Goal: Browse casually: Explore the website without a specific task or goal

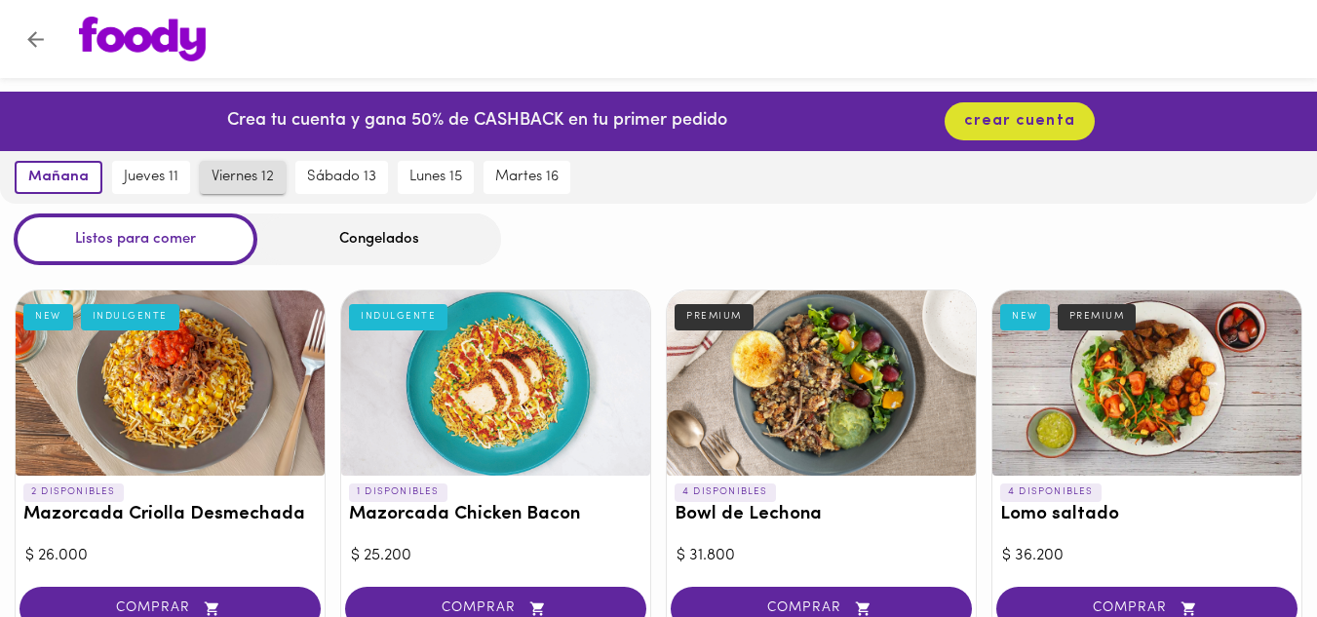
click at [228, 172] on span "viernes 12" at bounding box center [243, 178] width 62 height 18
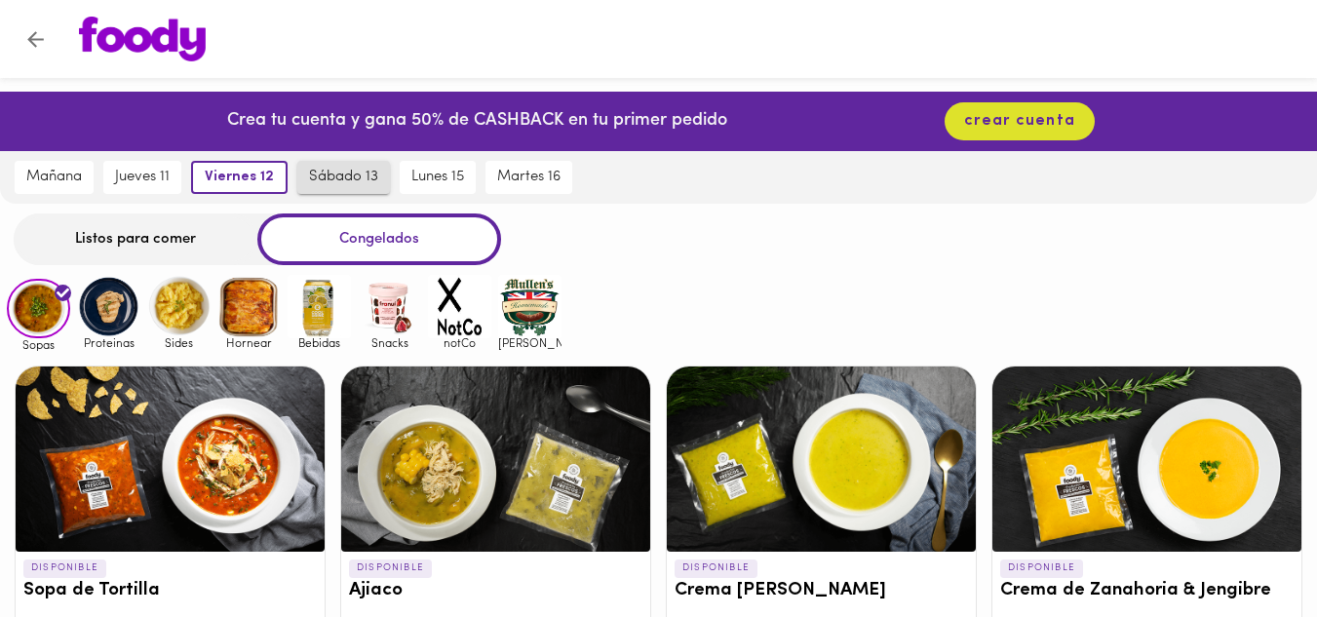
click at [338, 178] on span "sábado 13" at bounding box center [343, 178] width 69 height 18
click at [157, 234] on div "Listos para comer" at bounding box center [136, 239] width 244 height 52
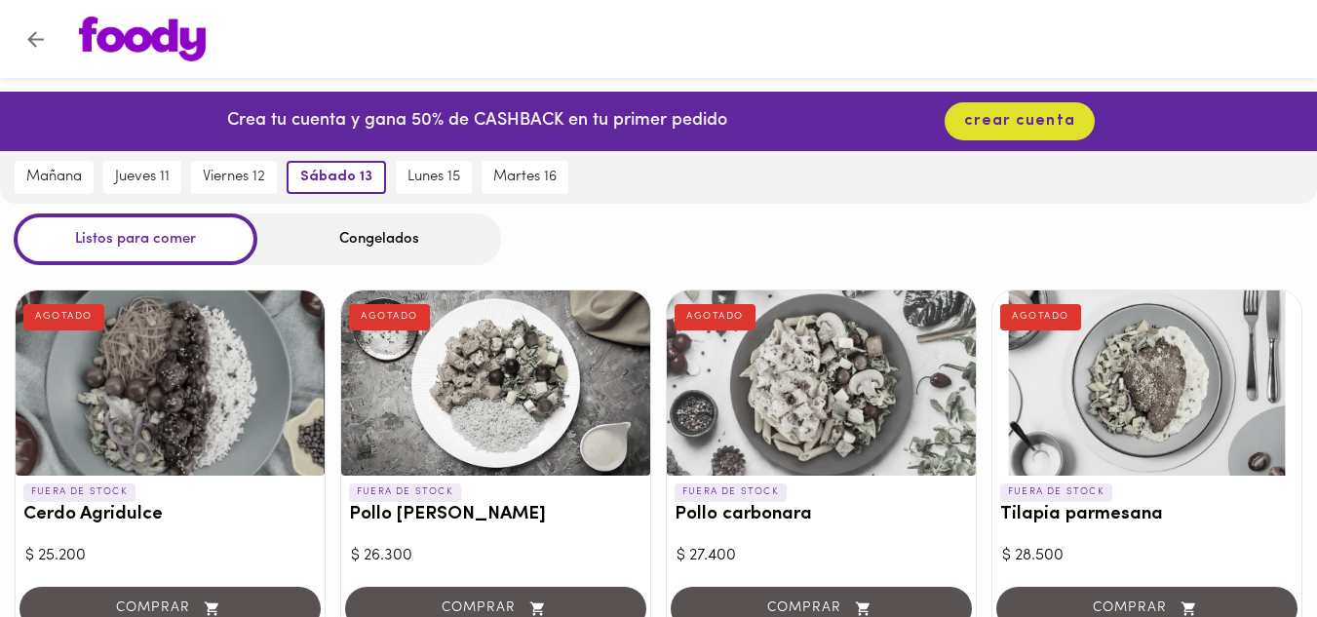
click at [362, 245] on div "Congelados" at bounding box center [379, 239] width 244 height 52
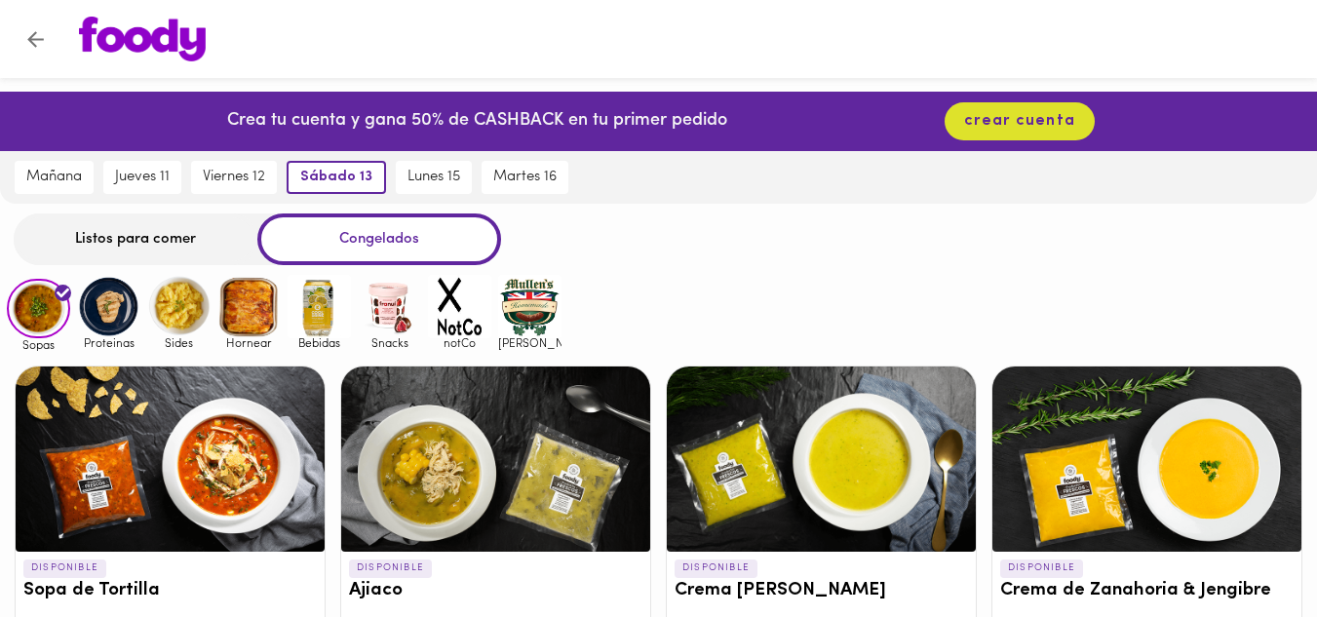
click at [112, 309] on img at bounding box center [108, 306] width 63 height 63
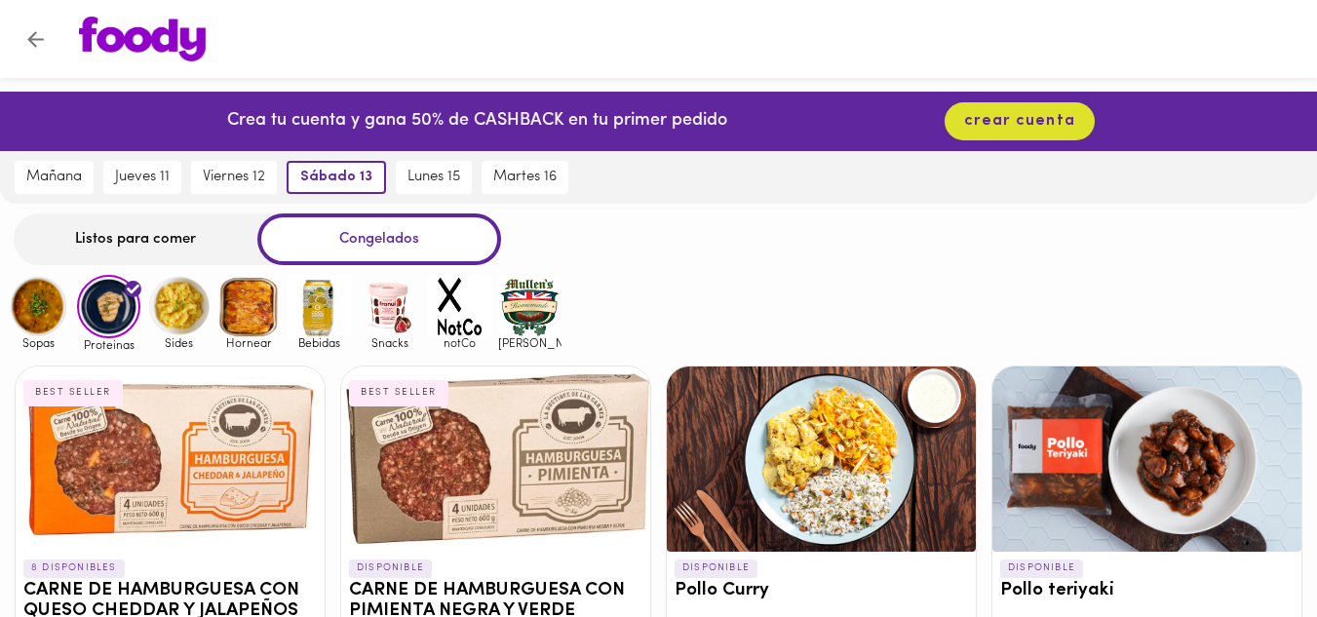
click at [119, 327] on img at bounding box center [108, 306] width 63 height 63
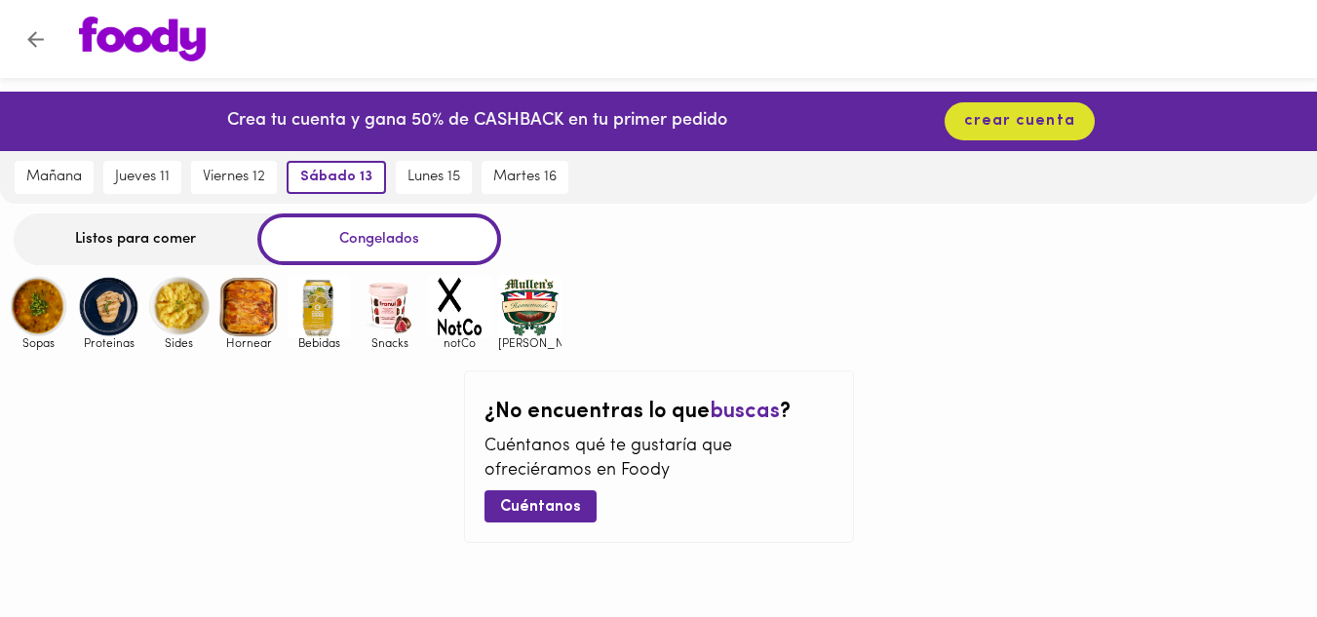
click at [110, 319] on img at bounding box center [108, 306] width 63 height 63
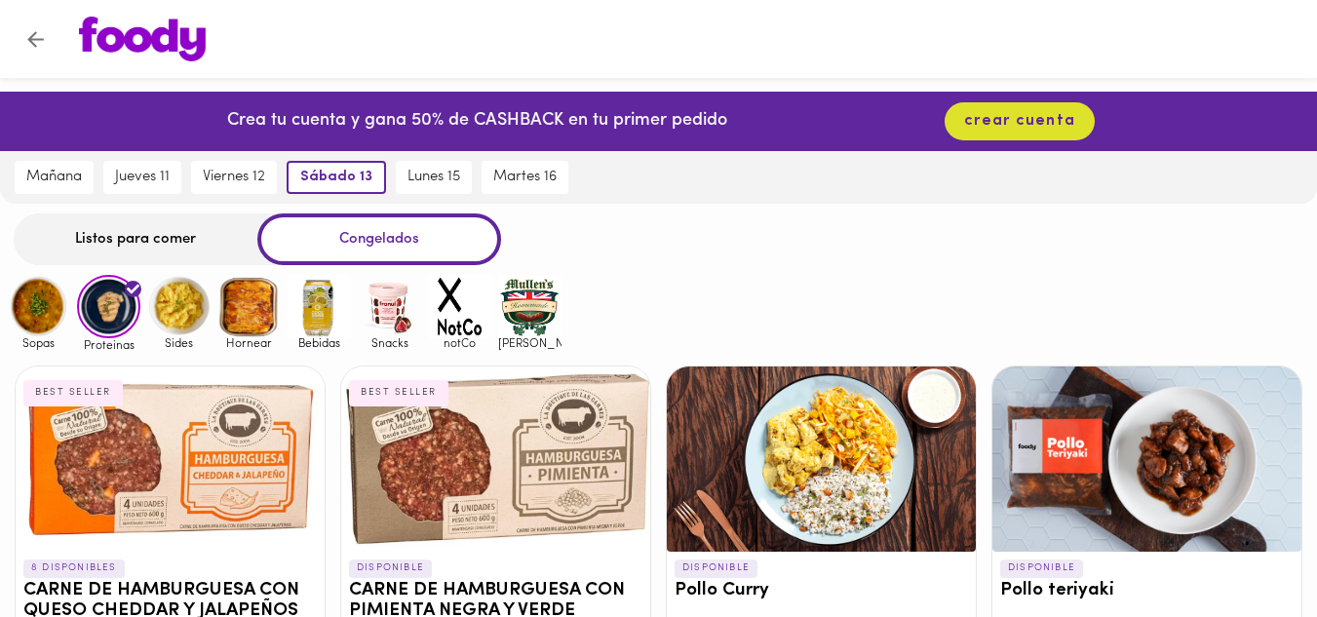
click at [176, 306] on img at bounding box center [178, 306] width 63 height 63
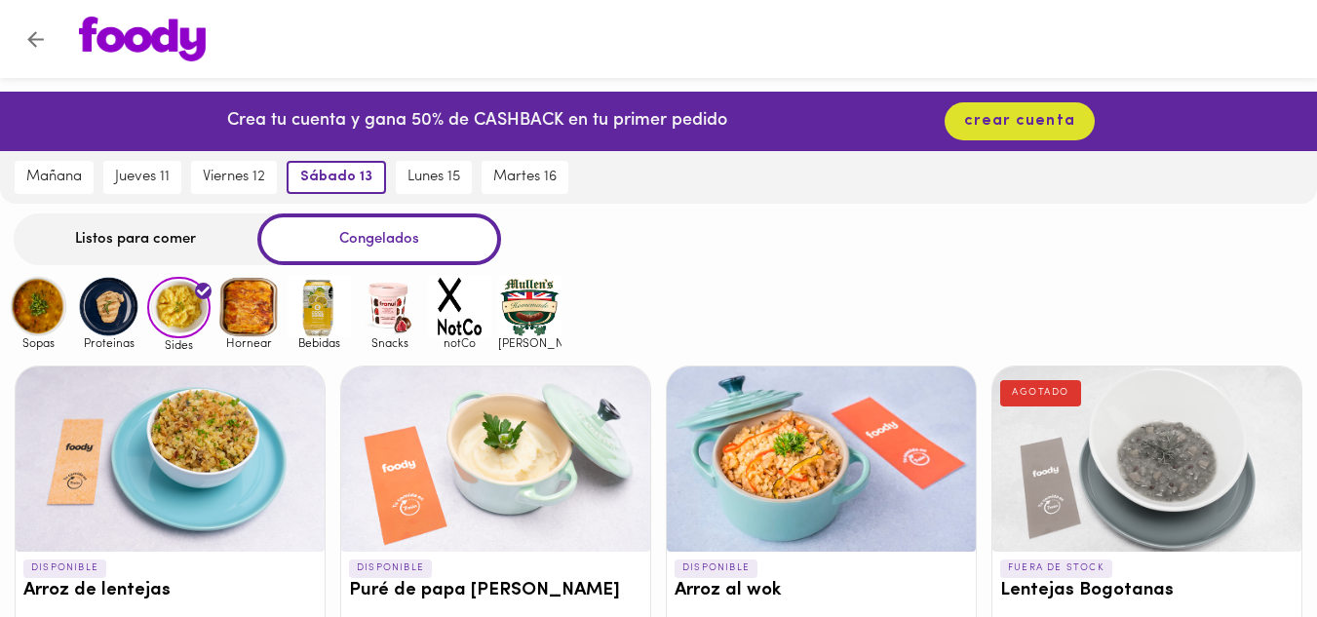
click at [262, 311] on img at bounding box center [248, 306] width 63 height 63
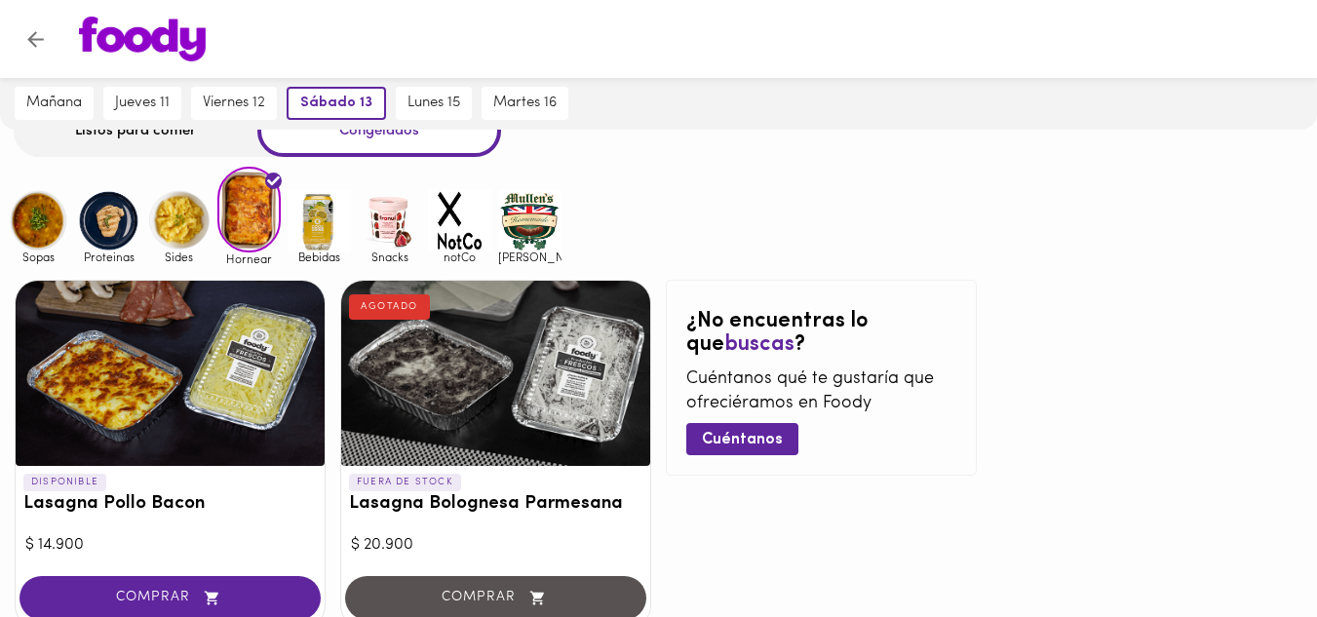
scroll to position [109, 0]
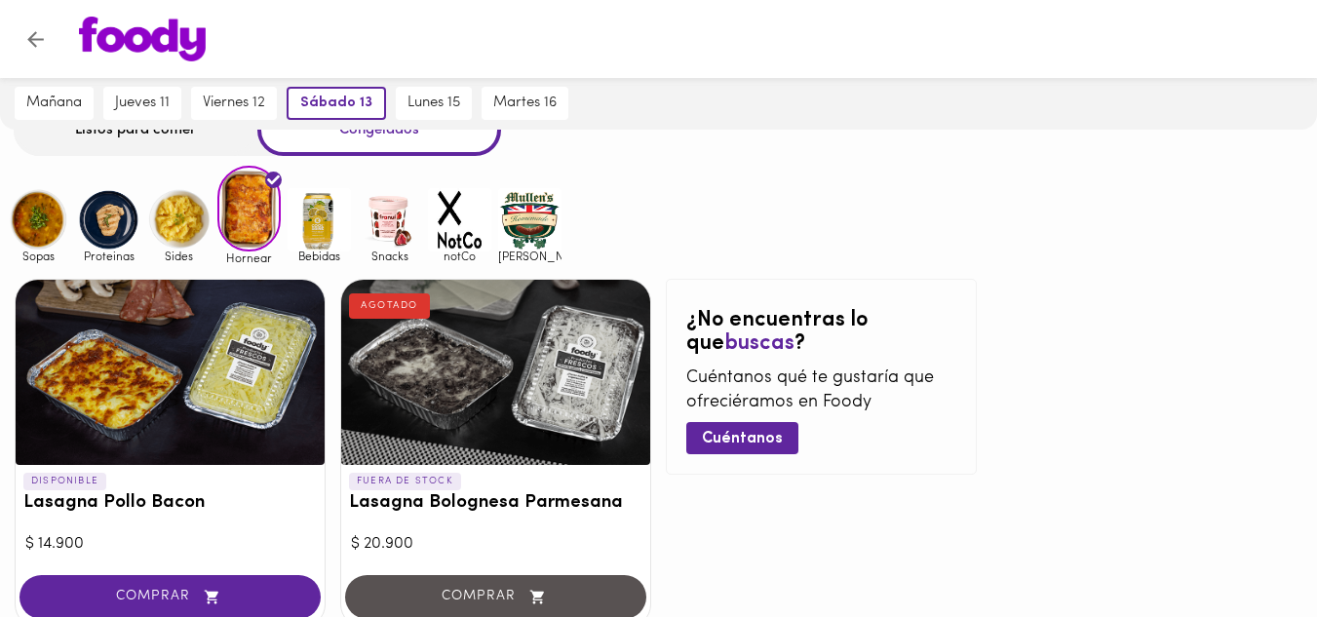
click at [339, 247] on img at bounding box center [319, 219] width 63 height 63
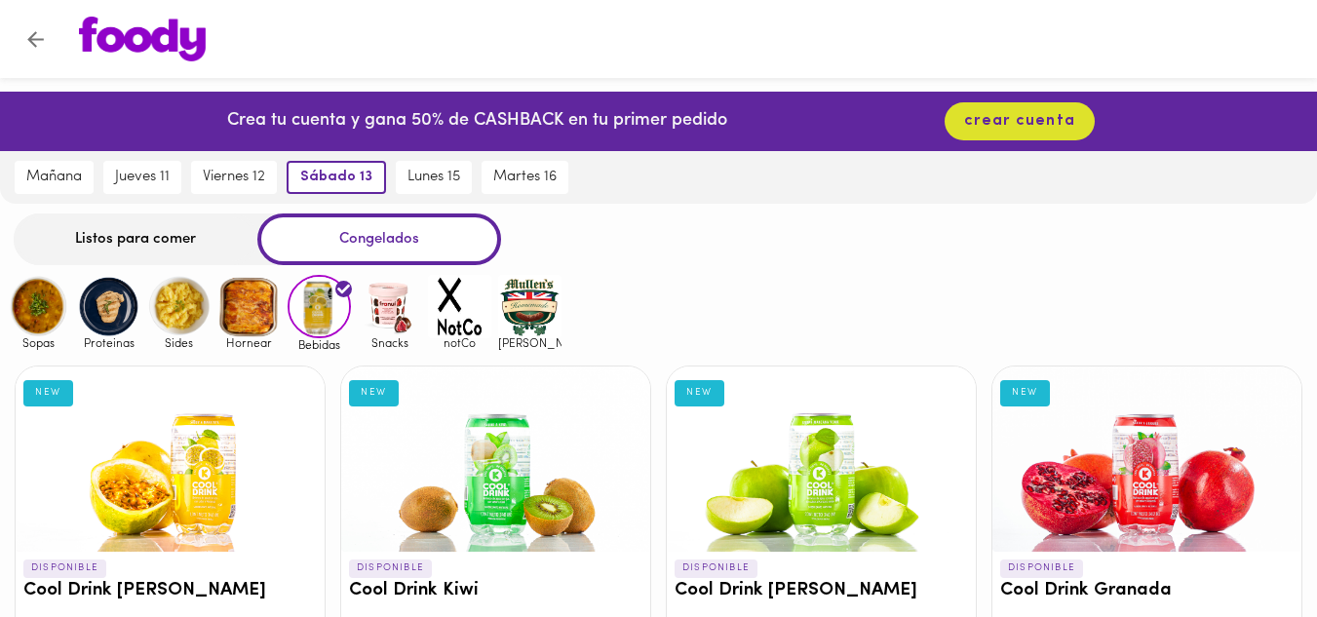
click at [395, 297] on img at bounding box center [389, 306] width 63 height 63
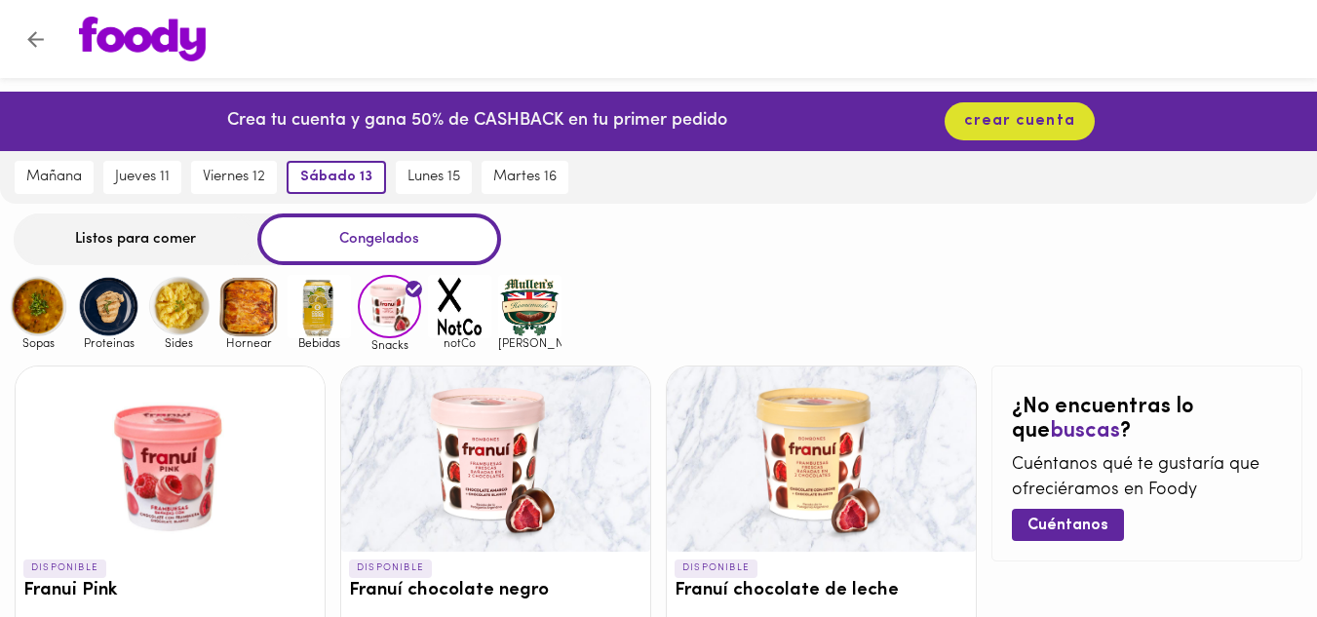
click at [523, 307] on img at bounding box center [529, 306] width 63 height 63
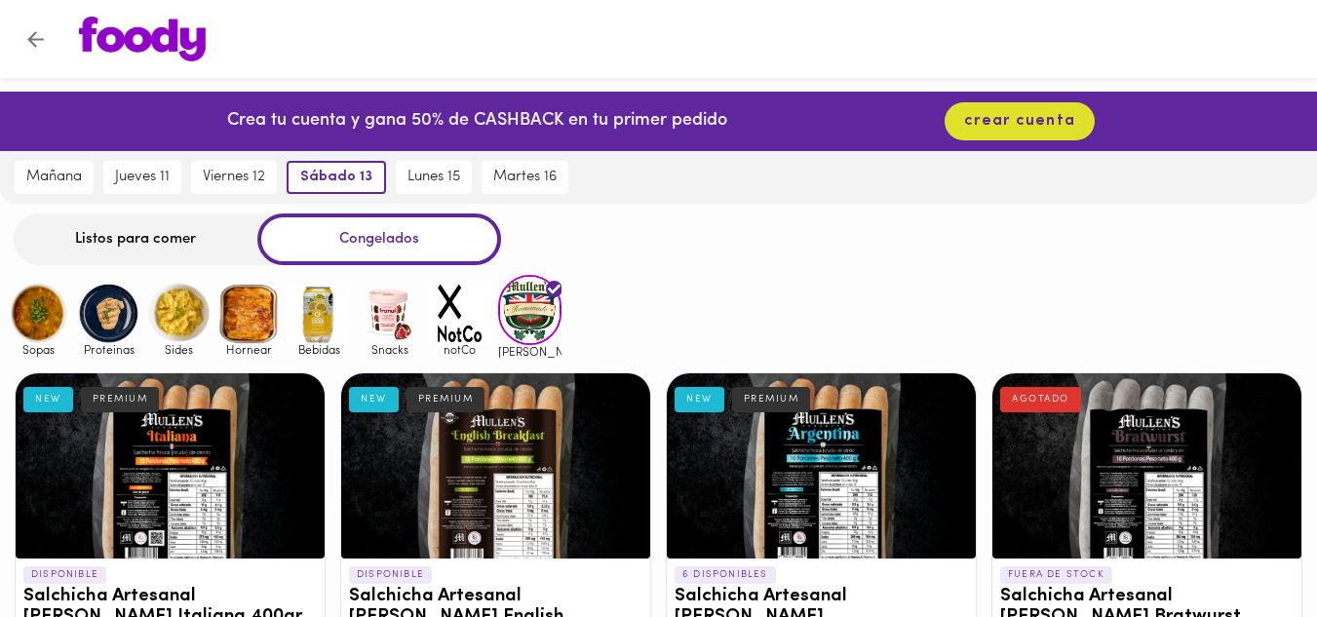
click at [37, 322] on img at bounding box center [38, 313] width 63 height 63
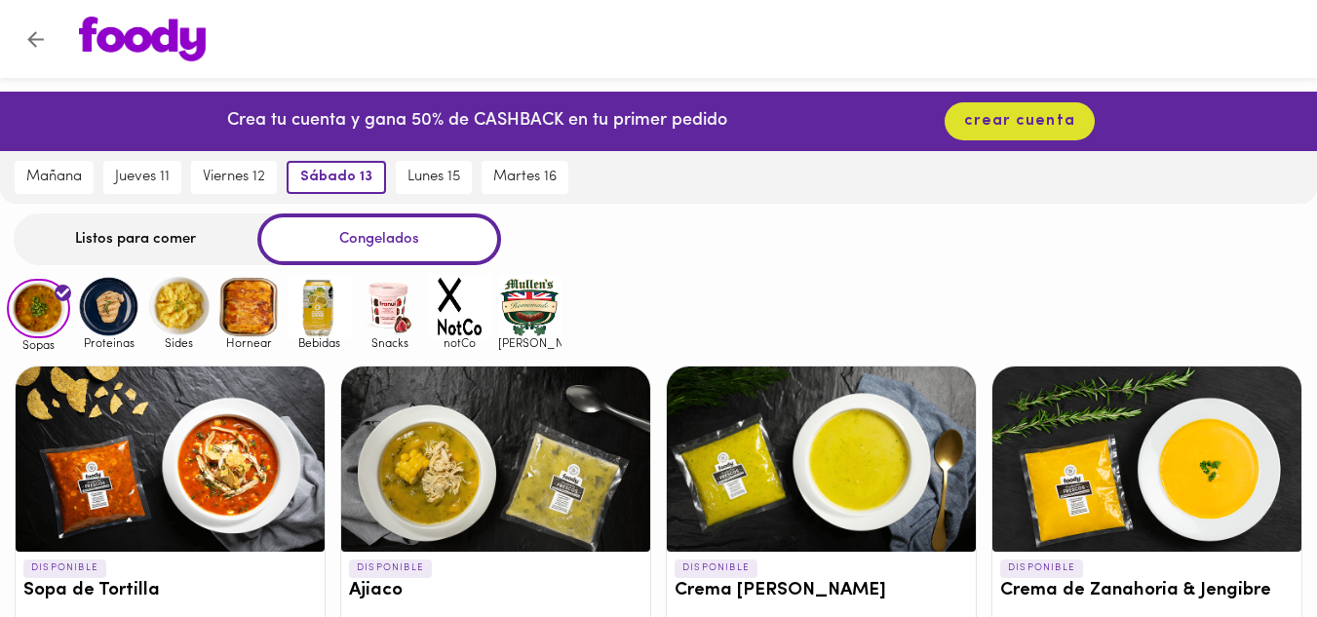
click at [104, 311] on img at bounding box center [108, 306] width 63 height 63
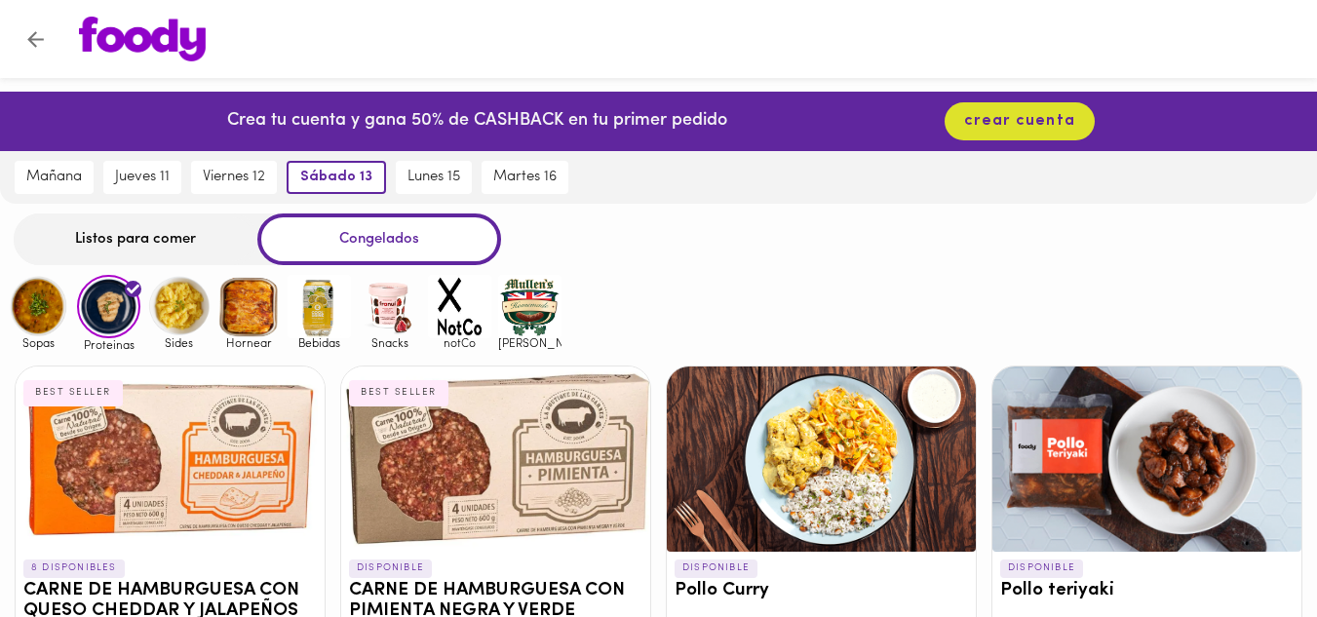
click at [181, 313] on img at bounding box center [178, 306] width 63 height 63
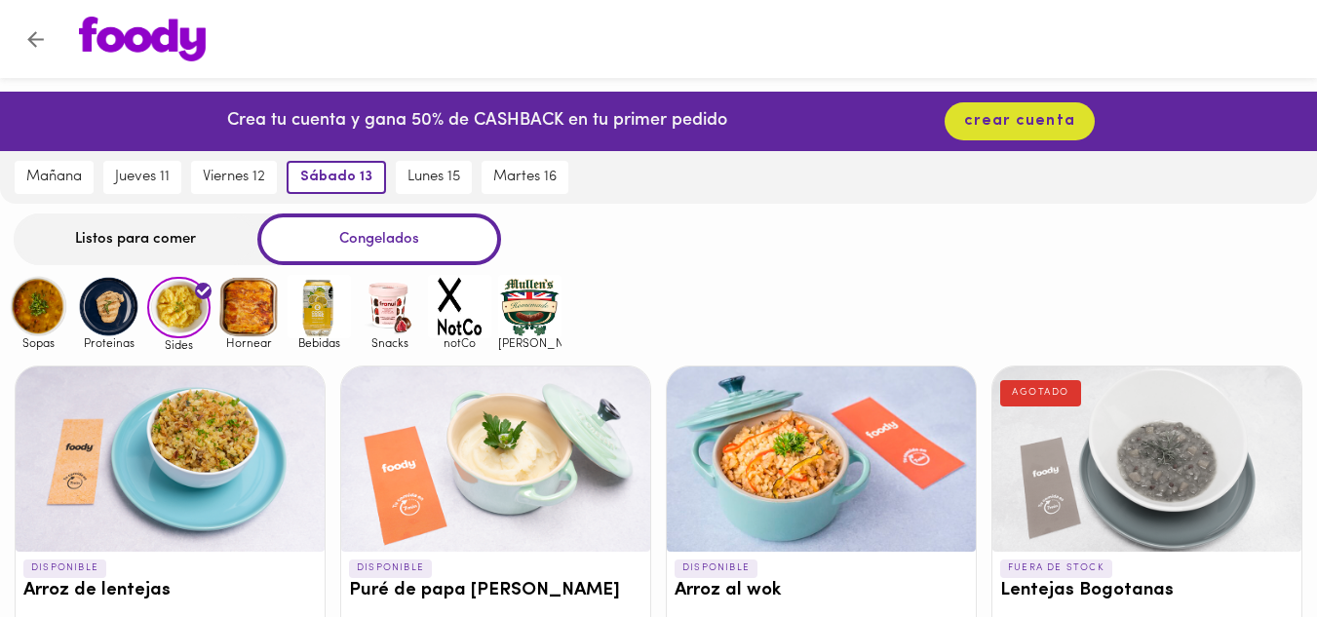
click at [241, 305] on img at bounding box center [248, 306] width 63 height 63
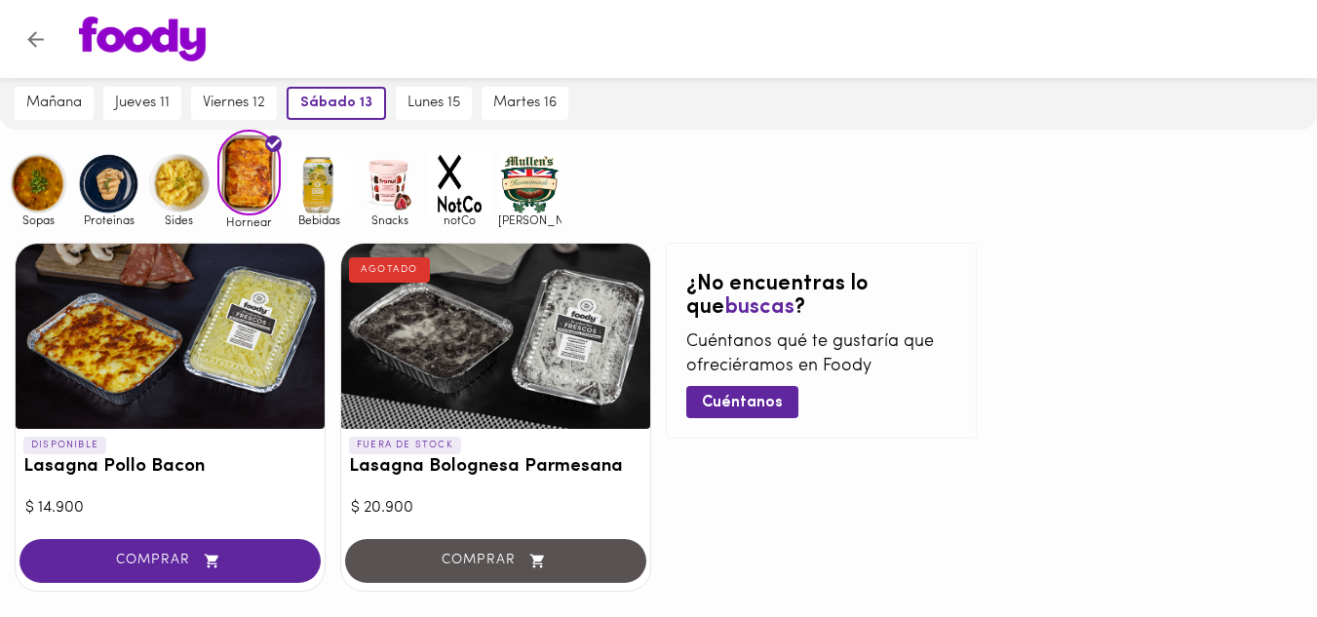
scroll to position [177, 0]
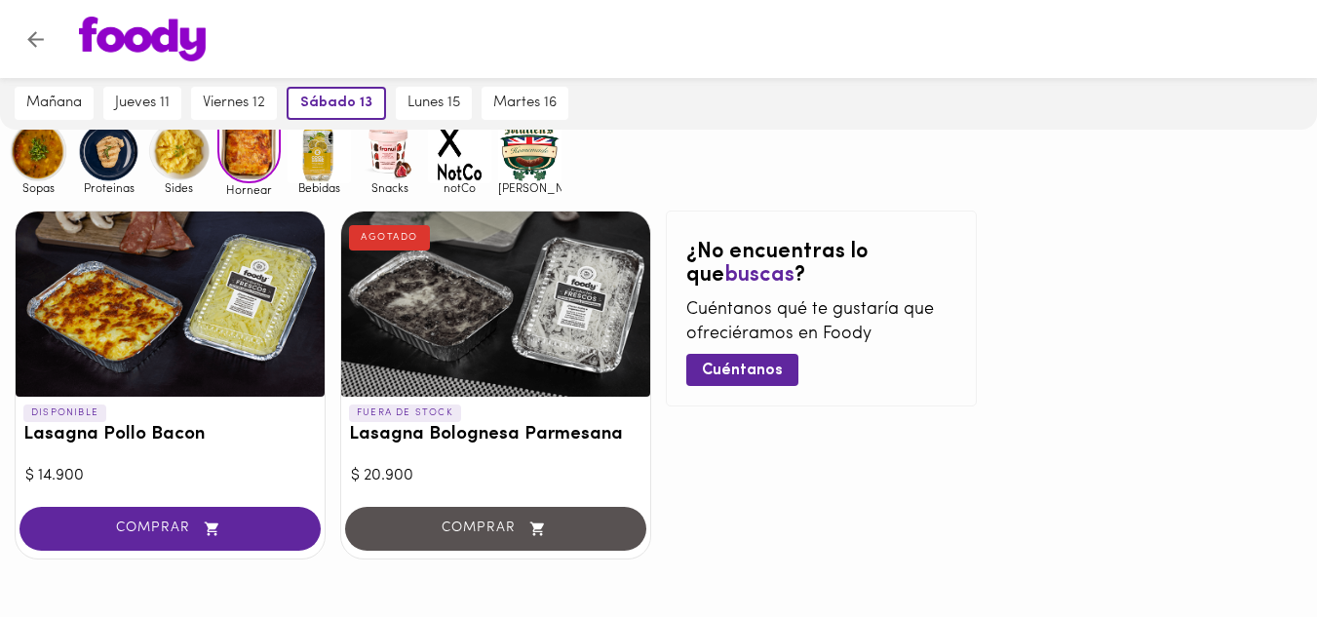
click at [547, 153] on img at bounding box center [529, 151] width 63 height 63
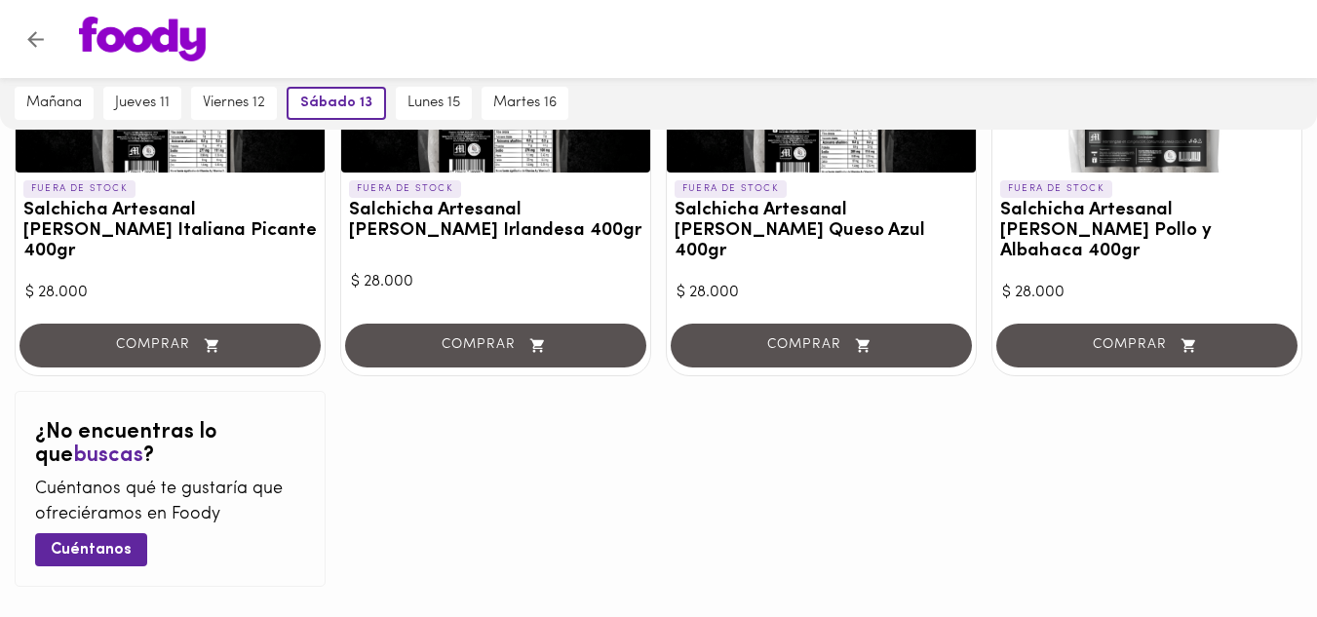
scroll to position [792, 0]
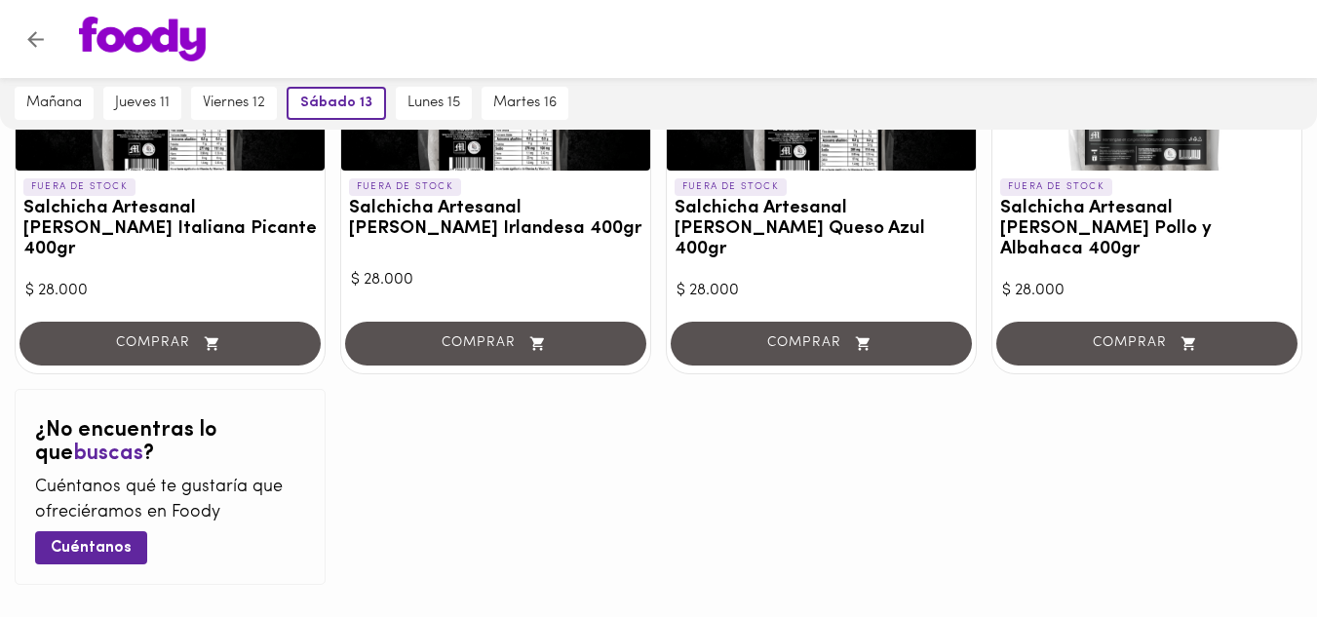
click at [800, 377] on div "DISPONIBLE Salchicha Artesanal [PERSON_NAME] Italiana 400gr NEW PREMIUM $ 28.00…" at bounding box center [658, 82] width 1317 height 1034
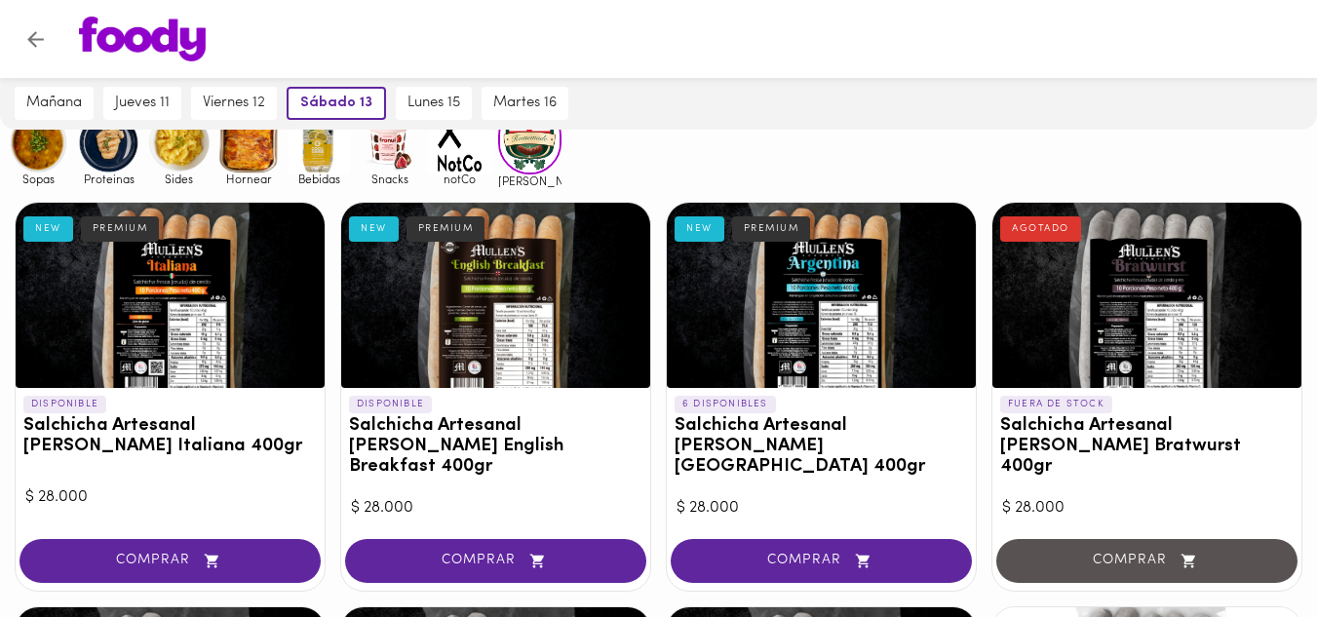
scroll to position [0, 0]
